Goal: Understand process/instructions: Learn how to perform a task or action

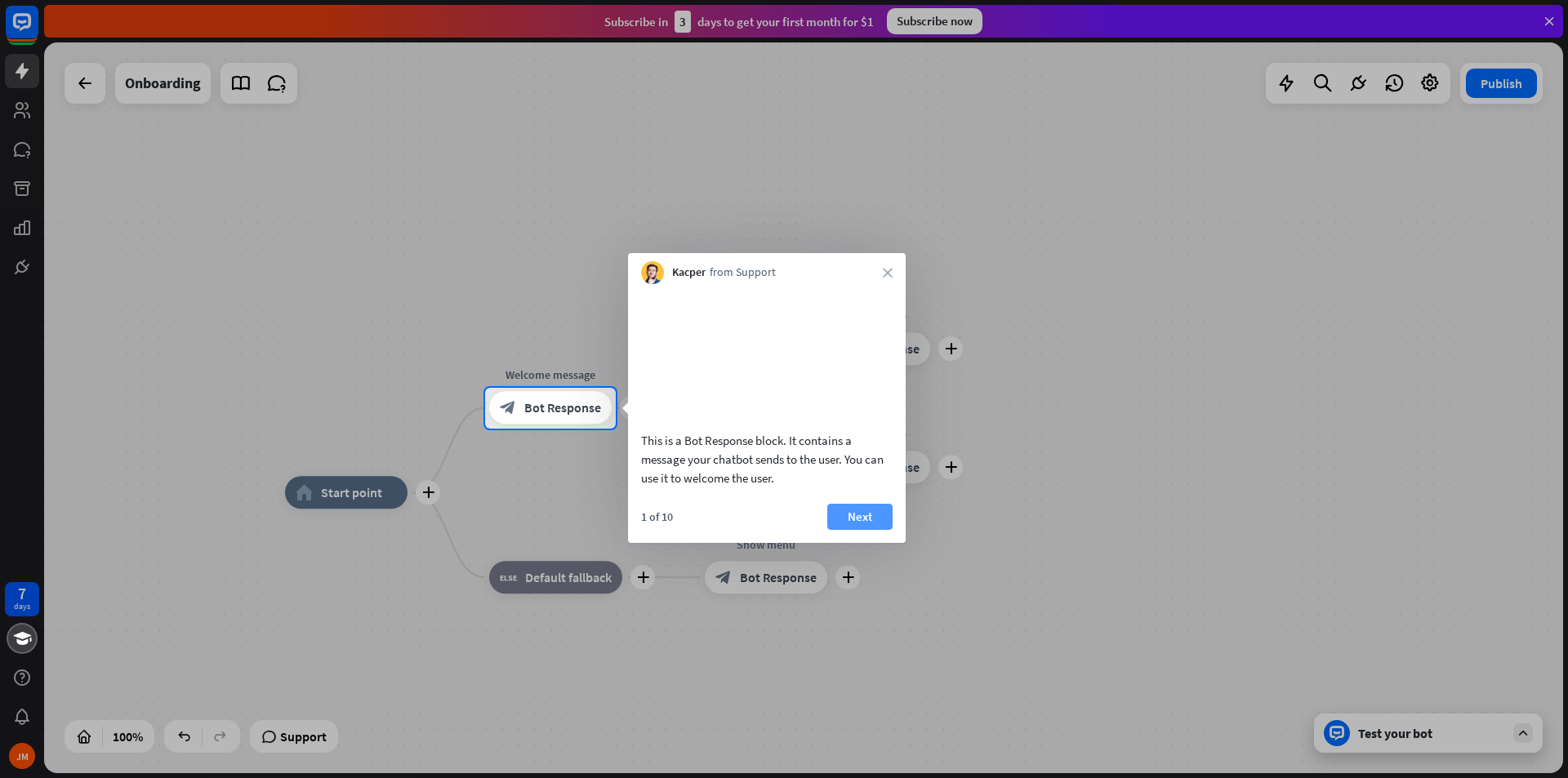
click at [831, 523] on button "Next" at bounding box center [859, 516] width 65 height 26
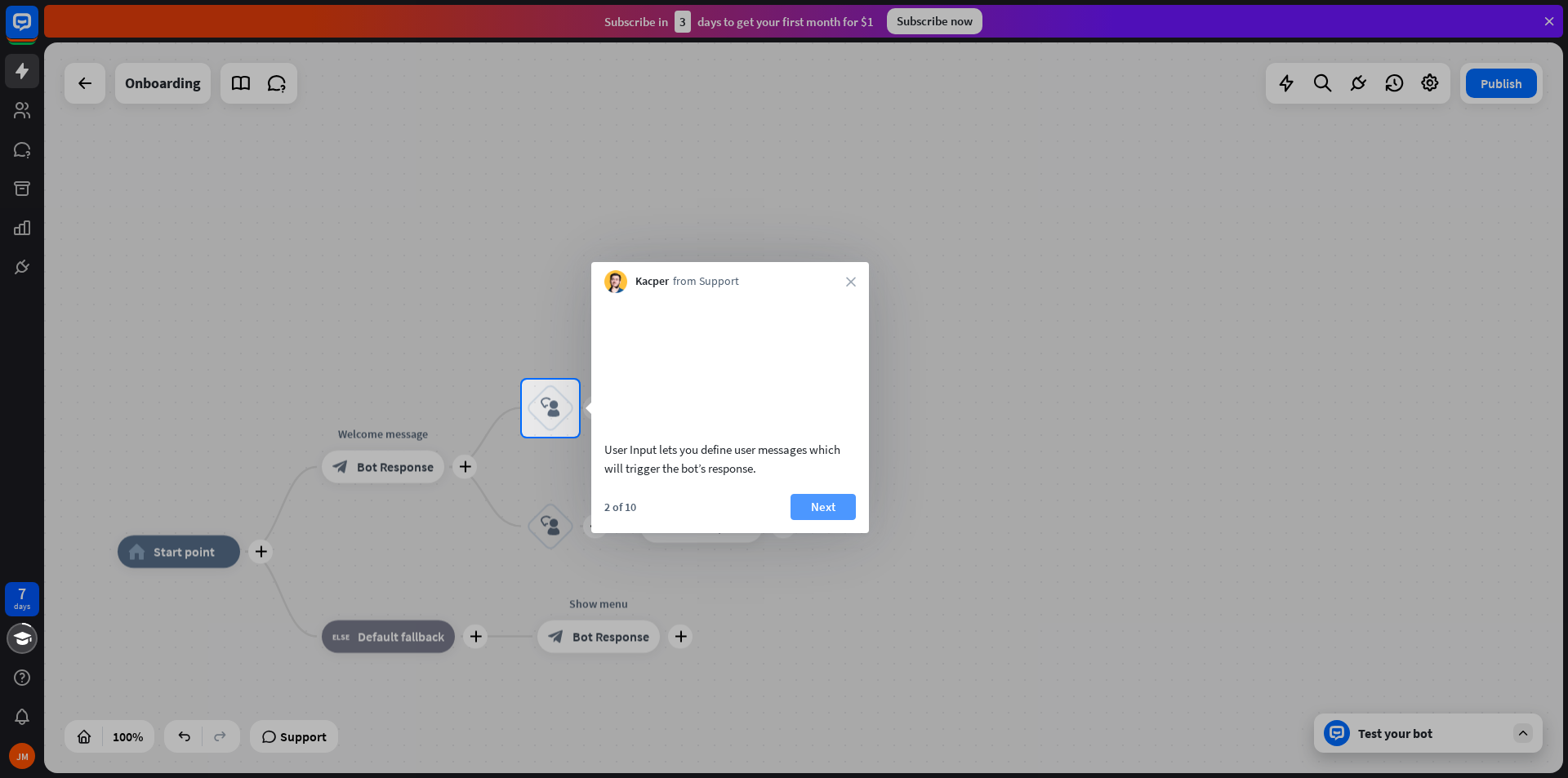
click at [832, 520] on button "Next" at bounding box center [823, 507] width 65 height 26
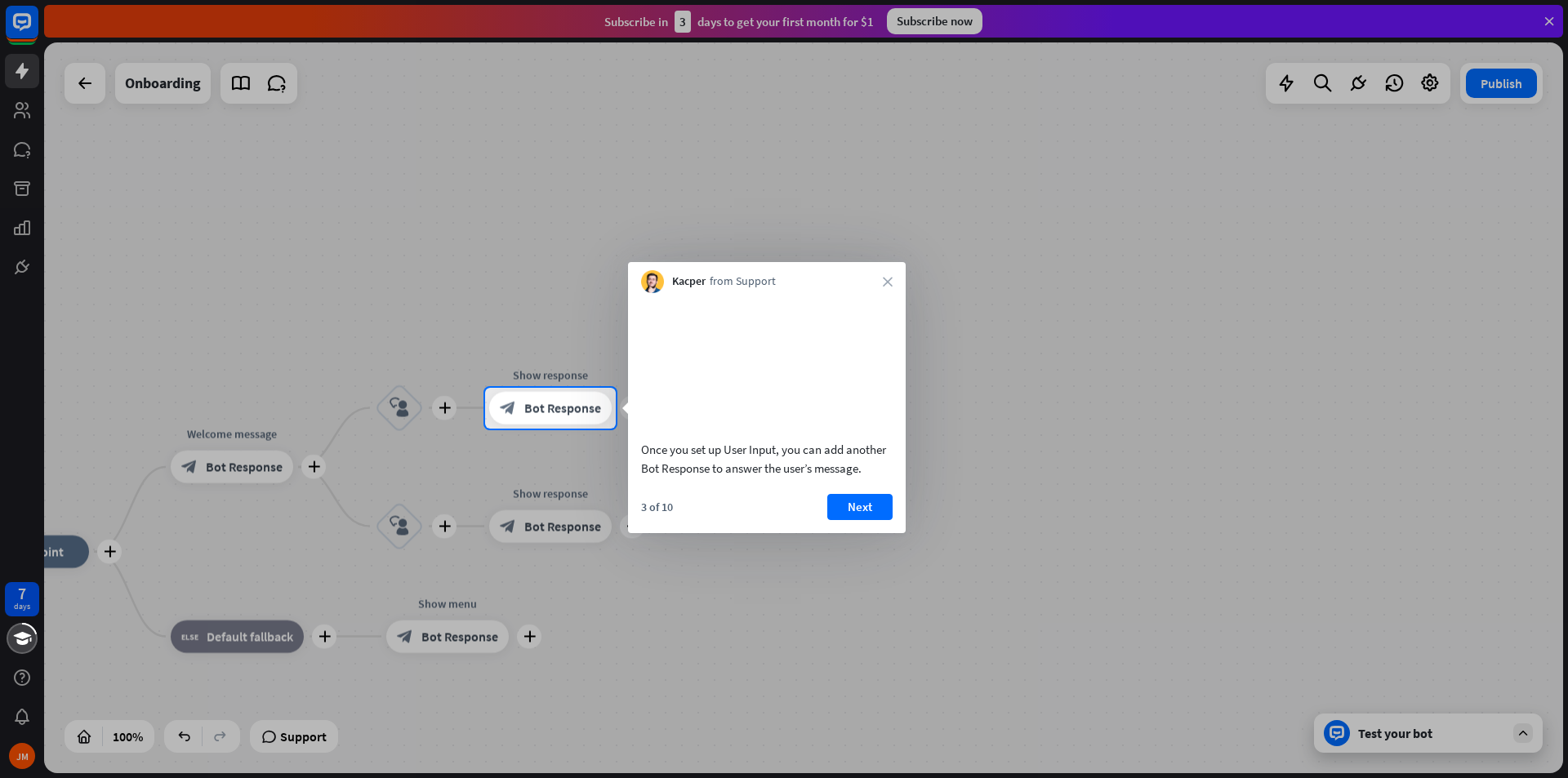
click at [832, 520] on button "Next" at bounding box center [859, 507] width 65 height 26
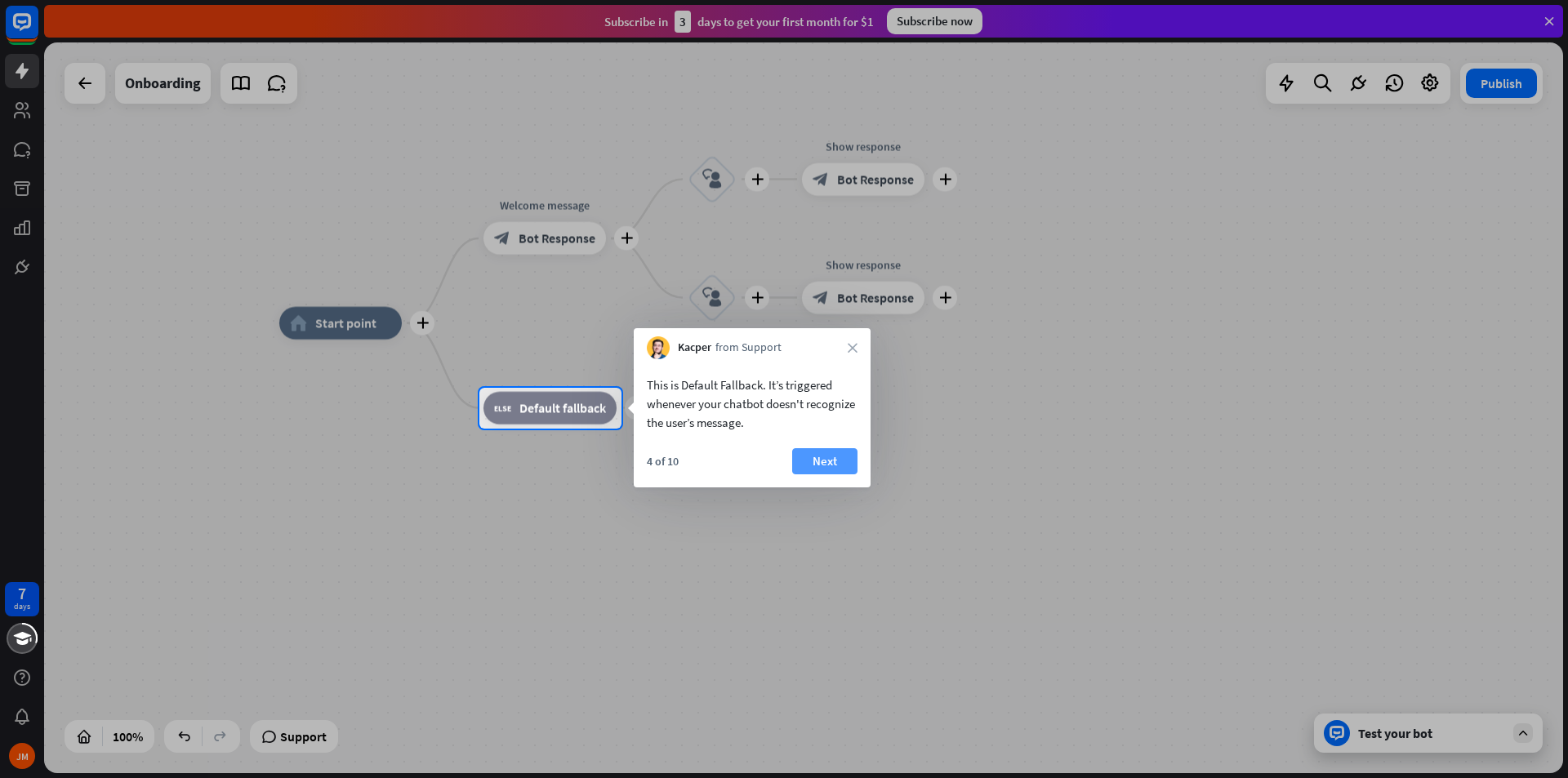
click at [829, 458] on button "Next" at bounding box center [824, 462] width 65 height 26
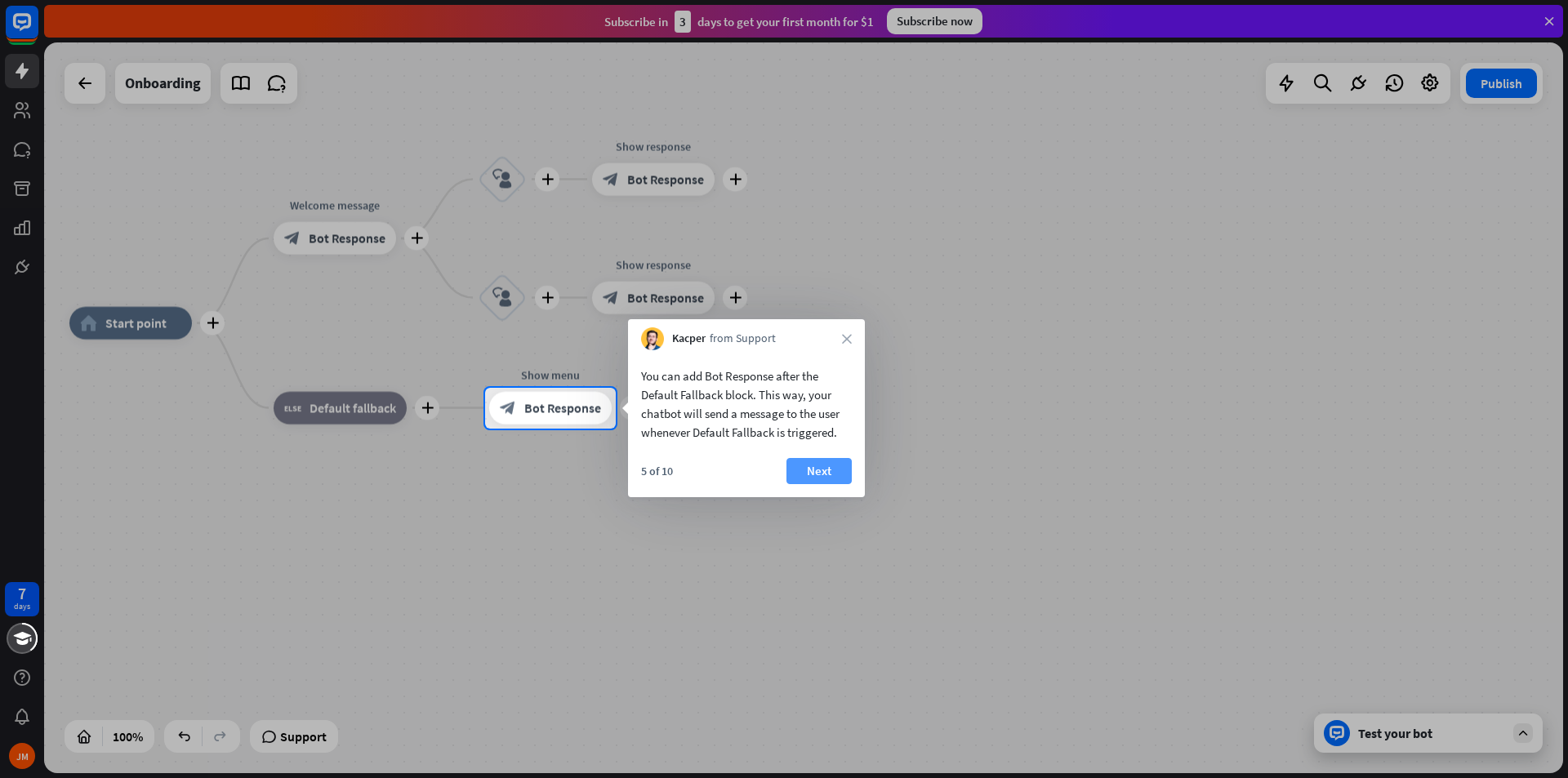
click at [795, 464] on button "Next" at bounding box center [818, 471] width 65 height 26
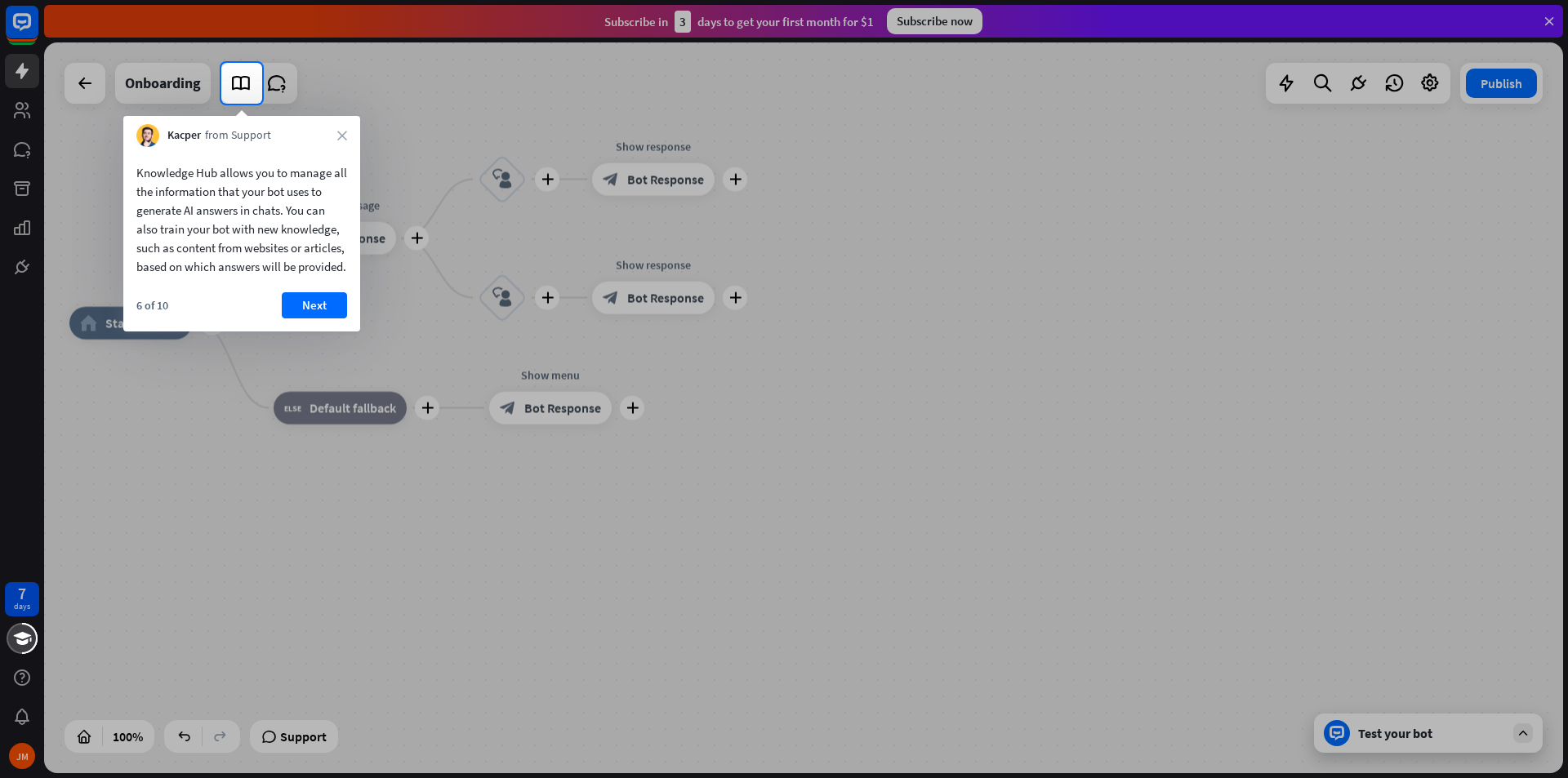
drag, startPoint x: 530, startPoint y: 354, endPoint x: 540, endPoint y: 343, distance: 14.9
click at [539, 343] on div at bounding box center [784, 441] width 1568 height 675
click at [305, 317] on button "Next" at bounding box center [314, 305] width 65 height 26
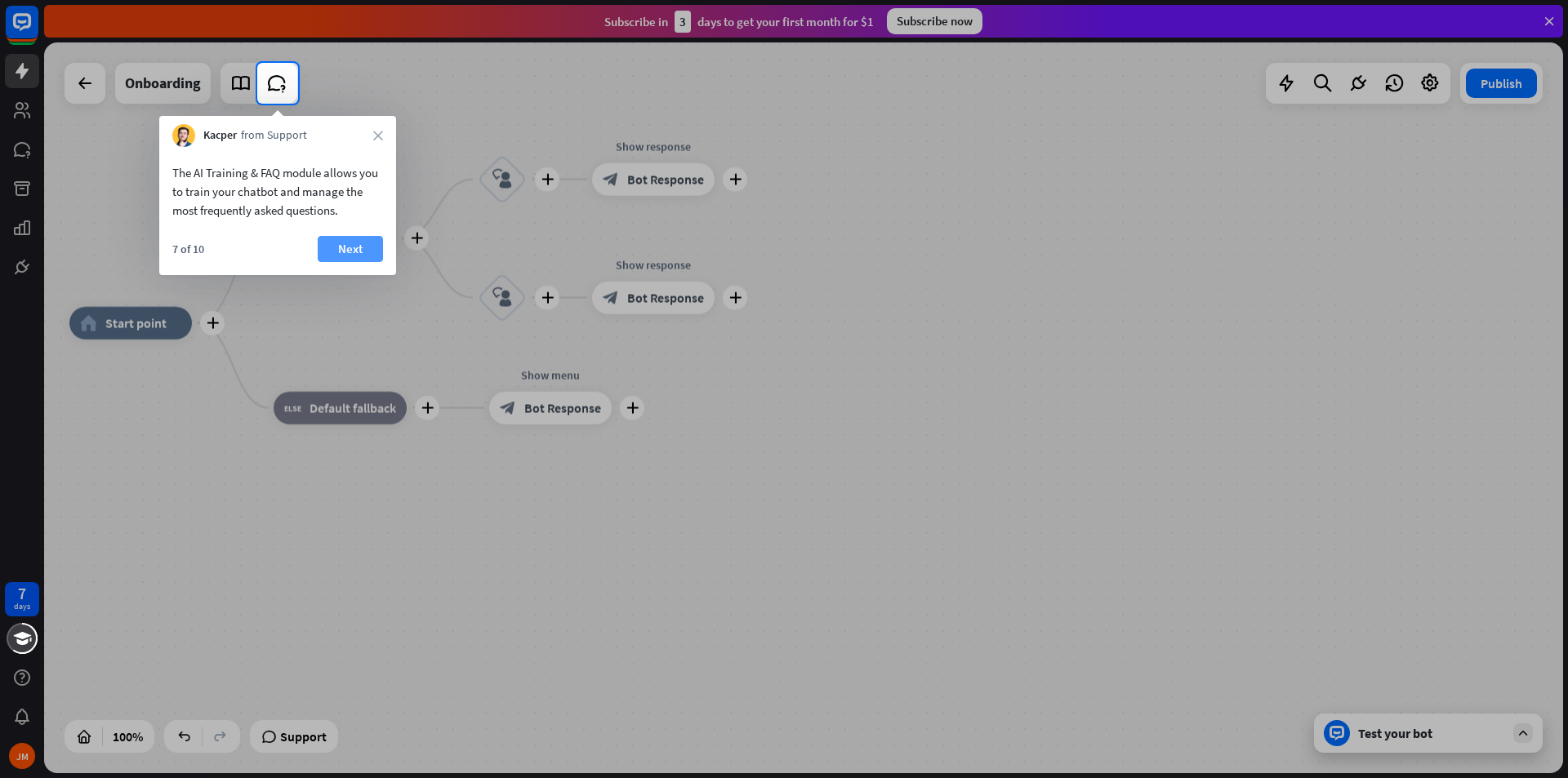
click at [350, 243] on button "Next" at bounding box center [350, 249] width 65 height 26
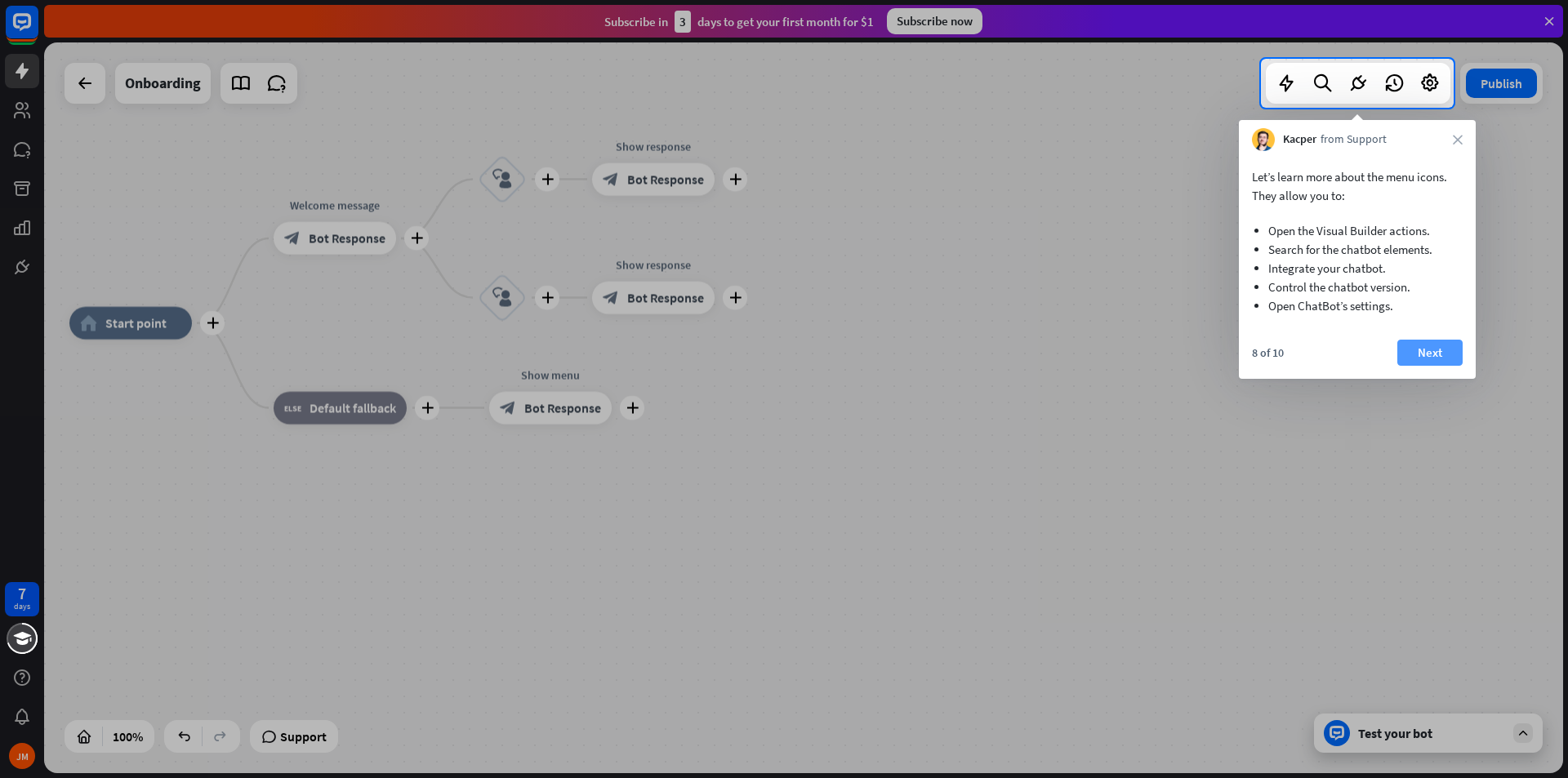
click at [1413, 341] on button "Next" at bounding box center [1430, 353] width 65 height 26
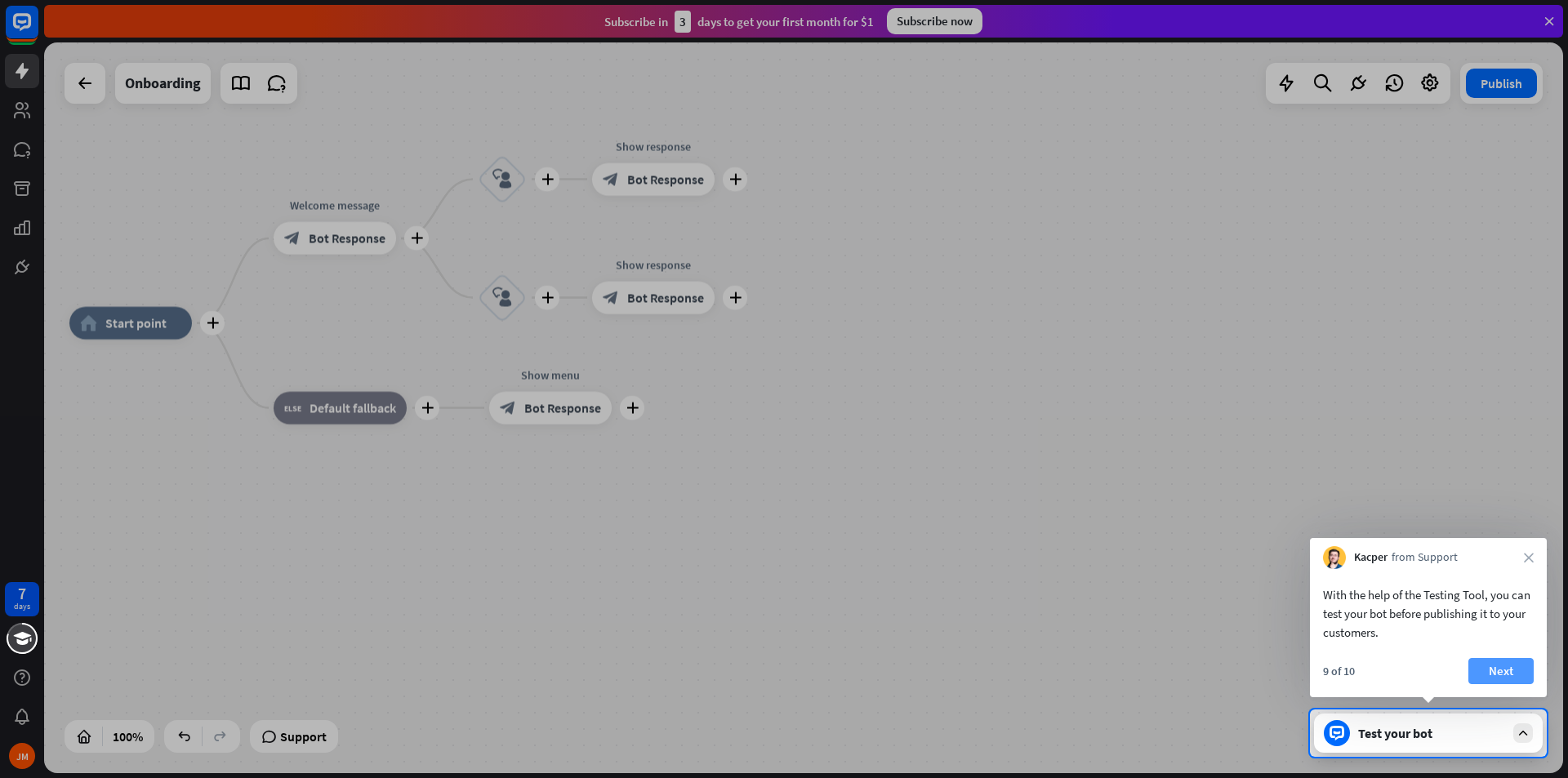
click at [1510, 676] on button "Next" at bounding box center [1500, 671] width 65 height 26
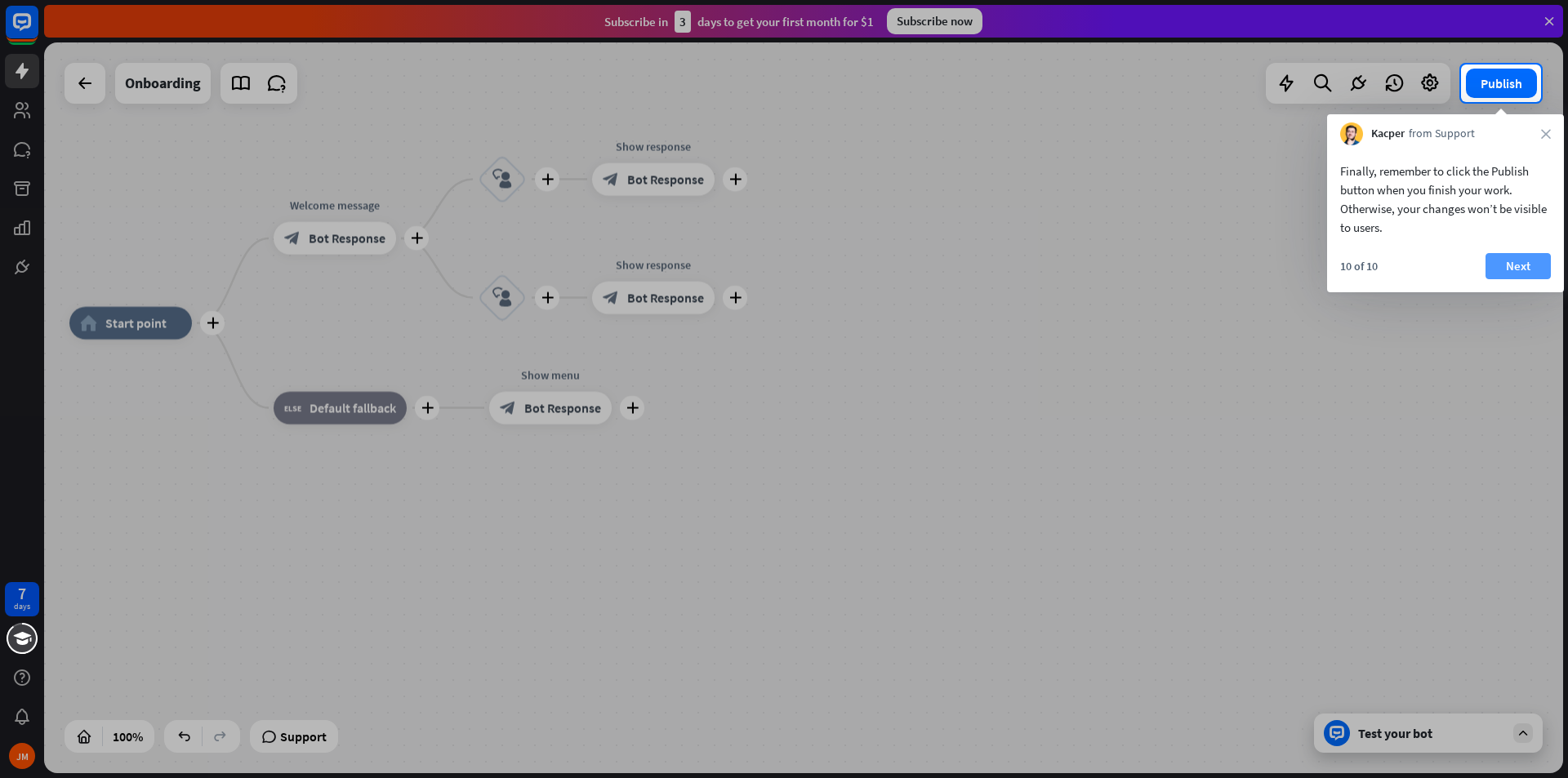
click at [1501, 277] on button "Next" at bounding box center [1518, 266] width 65 height 26
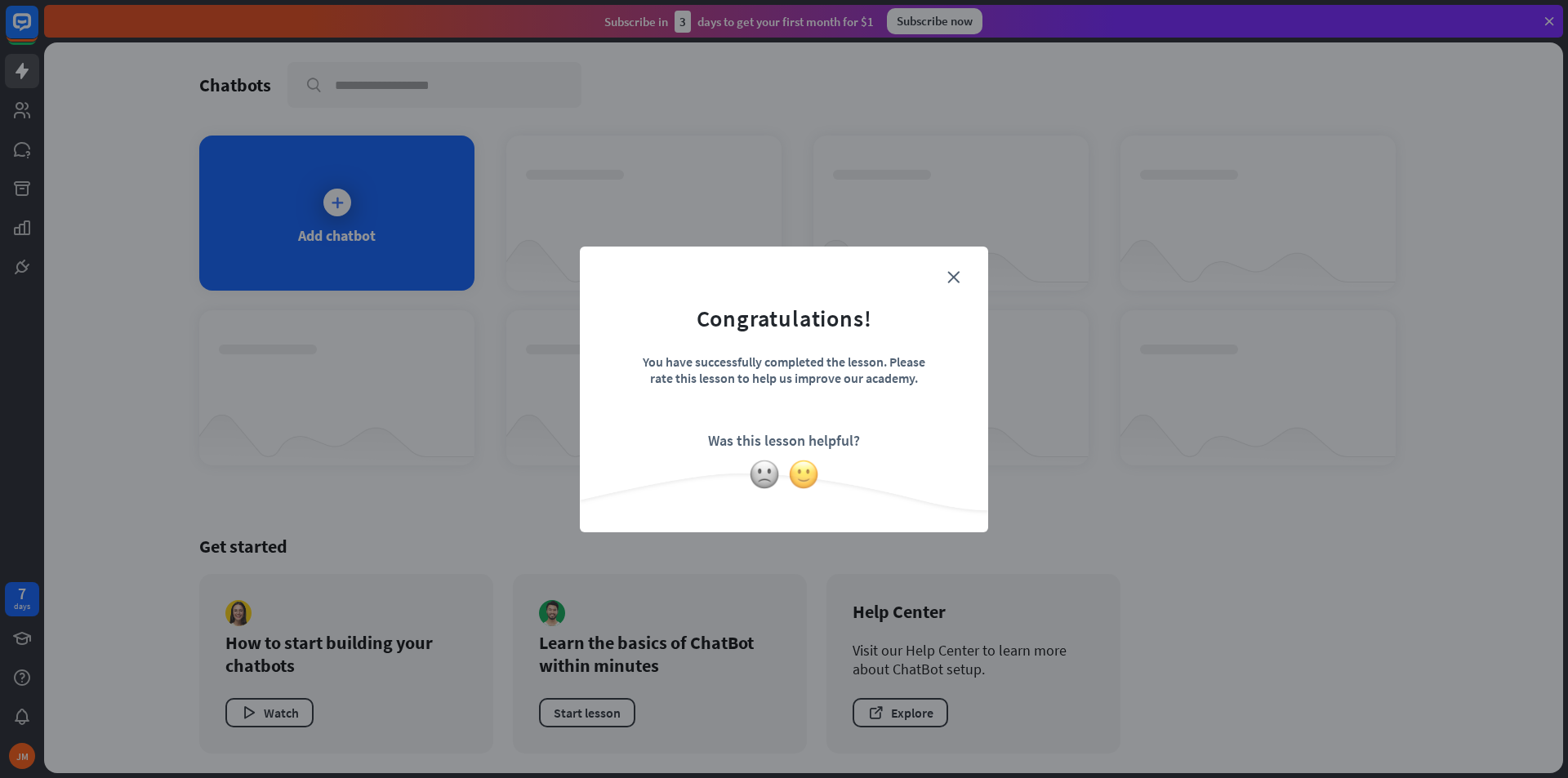
click at [814, 470] on img at bounding box center [804, 475] width 31 height 31
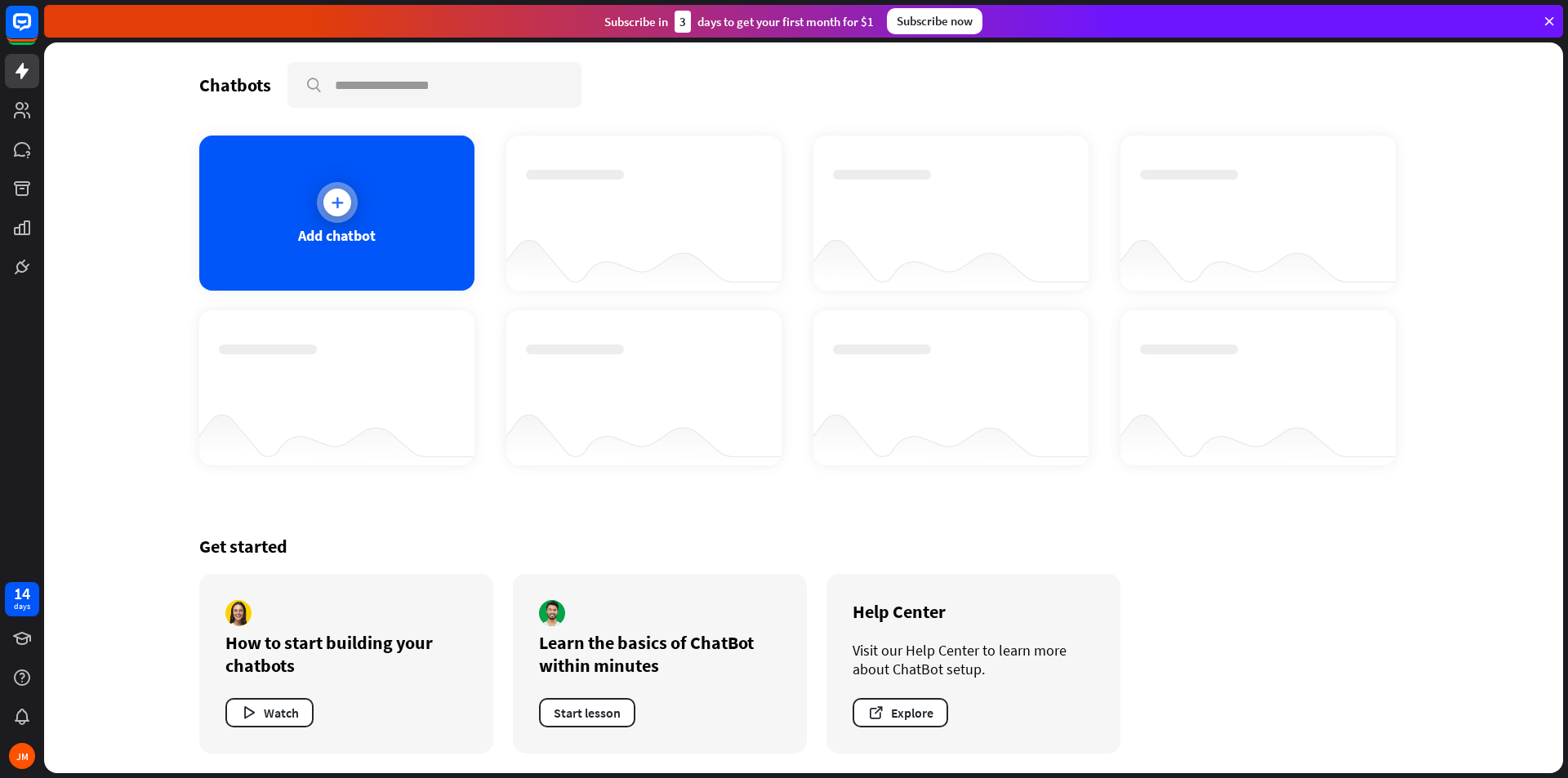
click at [333, 193] on div at bounding box center [337, 203] width 28 height 28
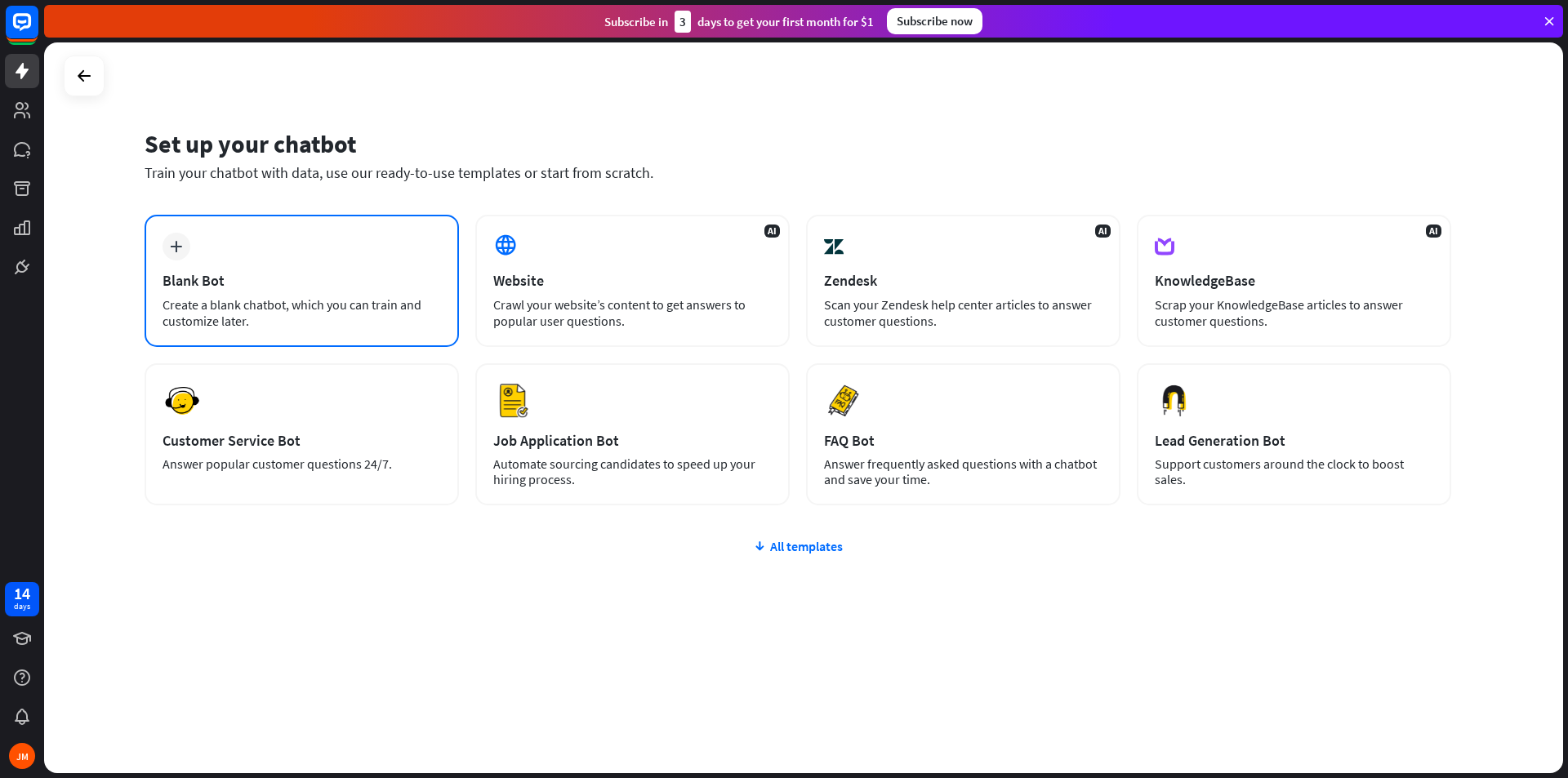
click at [335, 298] on div "Create a blank chatbot, which you can train and customize later." at bounding box center [302, 313] width 278 height 33
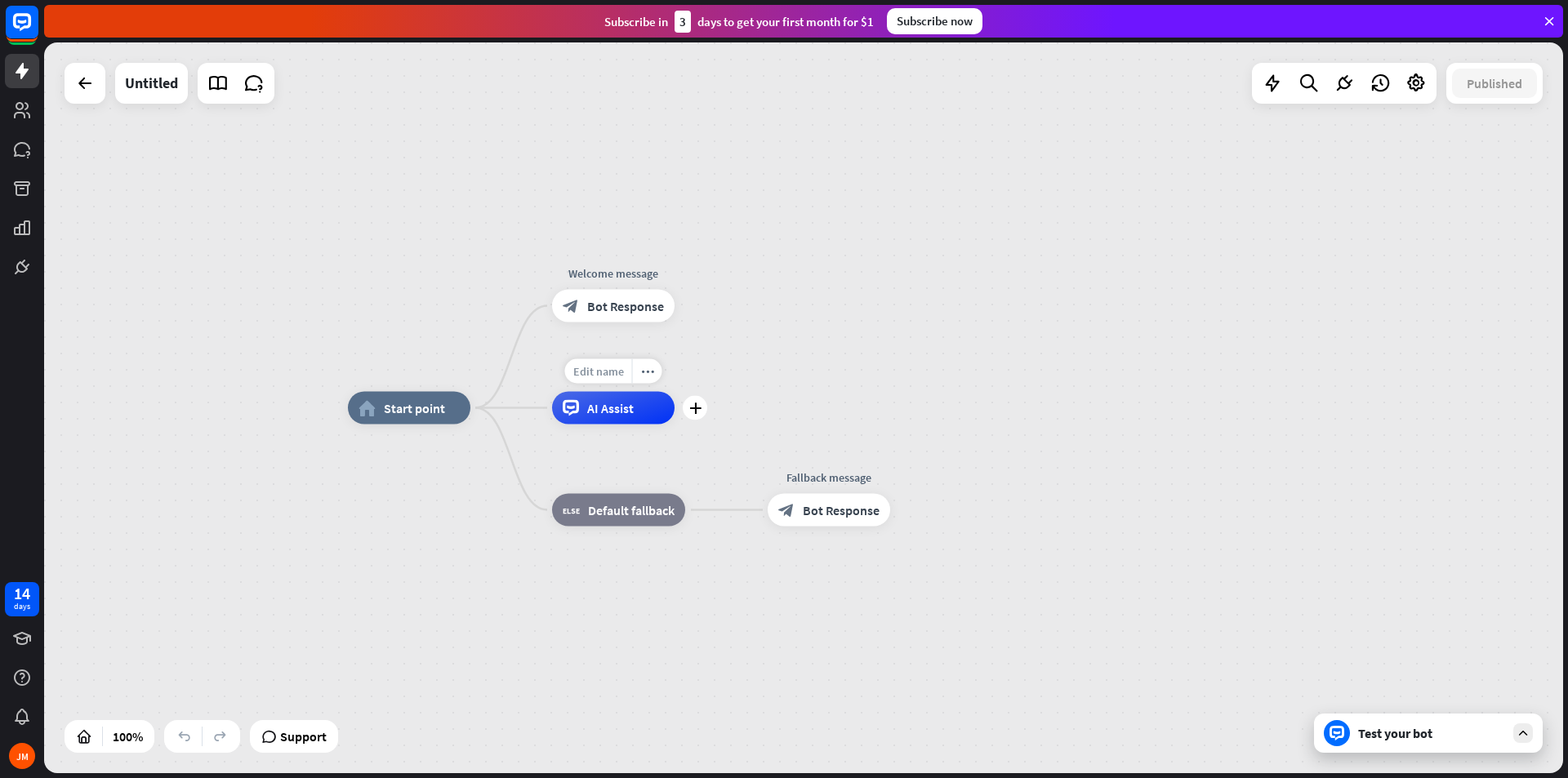
click at [590, 361] on div "Edit name" at bounding box center [598, 371] width 67 height 24
type input "*"
